Goal: Task Accomplishment & Management: Complete application form

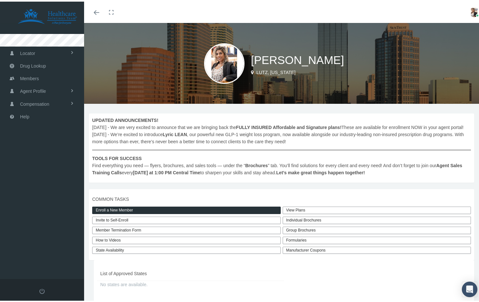
click at [149, 213] on link "Enroll a New Member" at bounding box center [186, 208] width 189 height 7
